Goal: Check status

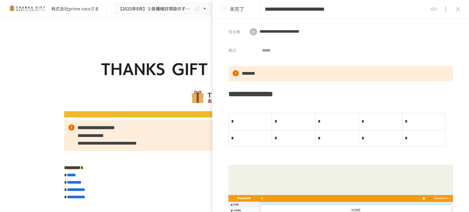
scroll to position [3302, 0]
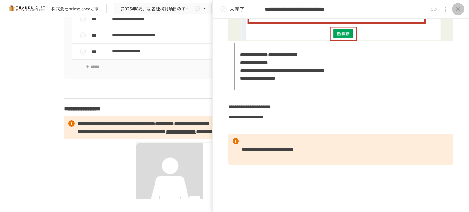
click at [462, 12] on button "close drawer" at bounding box center [458, 9] width 12 height 12
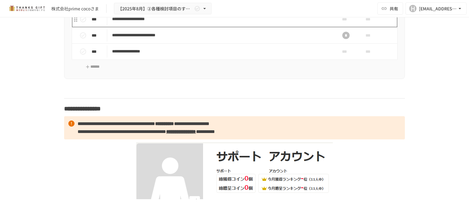
click at [189, 23] on p "**********" at bounding box center [221, 19] width 219 height 8
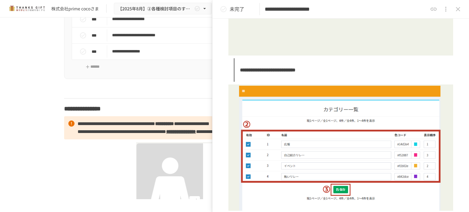
scroll to position [427, 0]
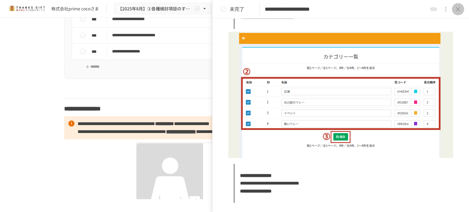
click at [459, 7] on icon "close drawer" at bounding box center [458, 9] width 7 height 7
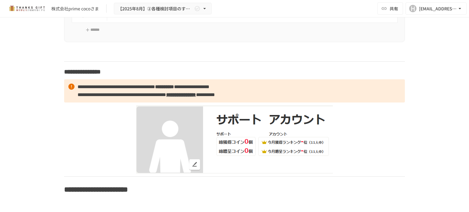
scroll to position [3338, 0]
